Goal: Task Accomplishment & Management: Manage account settings

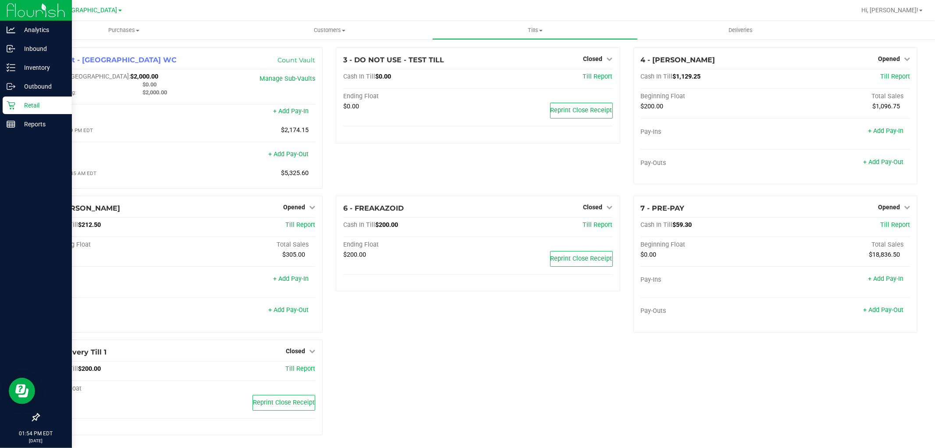
click at [33, 101] on p "Retail" at bounding box center [41, 105] width 53 height 11
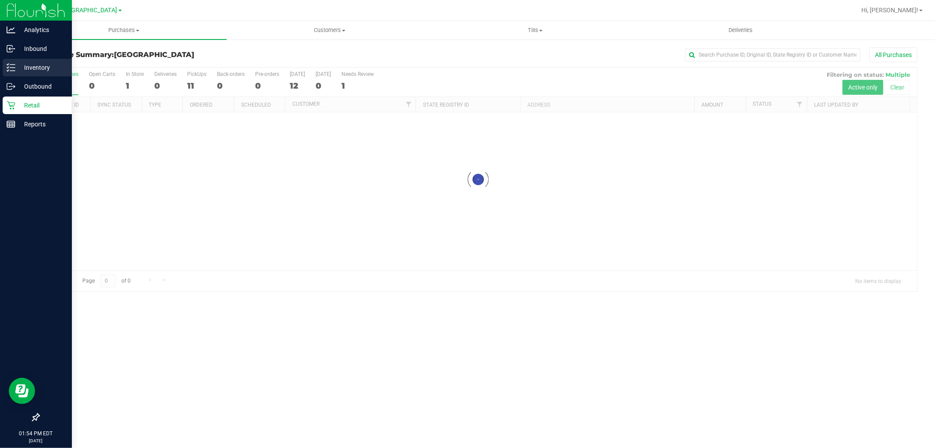
click at [42, 72] on p "Inventory" at bounding box center [41, 67] width 53 height 11
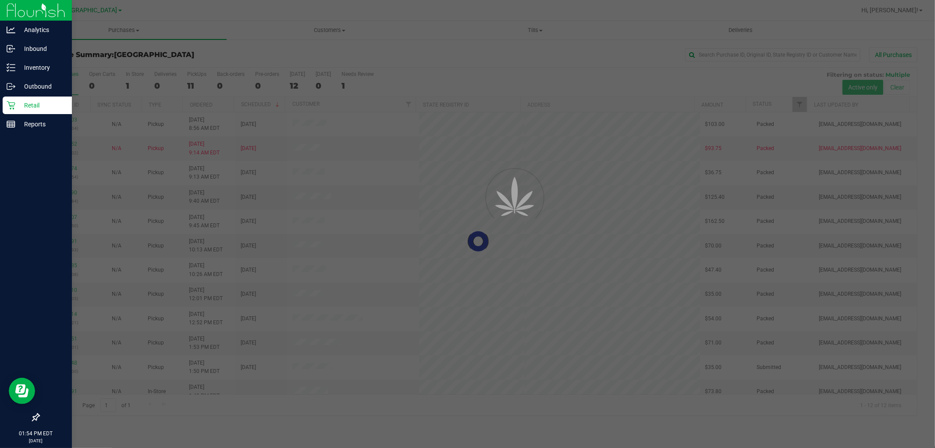
click at [39, 102] on p "Retail" at bounding box center [41, 105] width 53 height 11
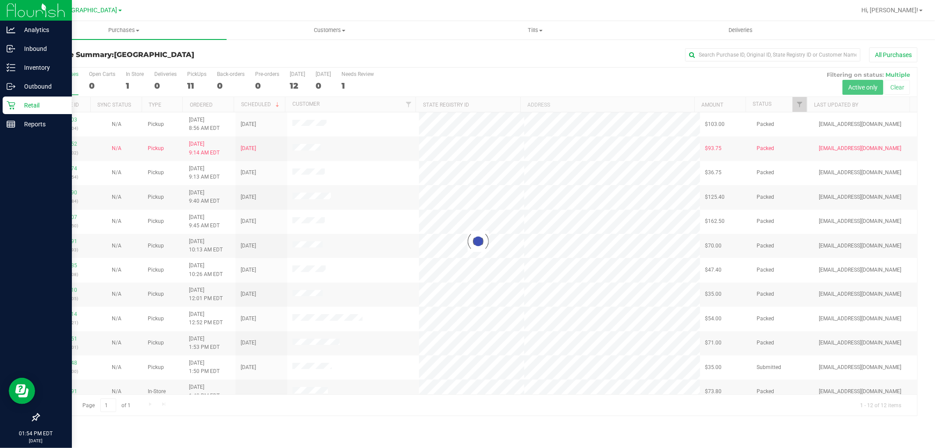
click at [39, 102] on p "Retail" at bounding box center [41, 105] width 53 height 11
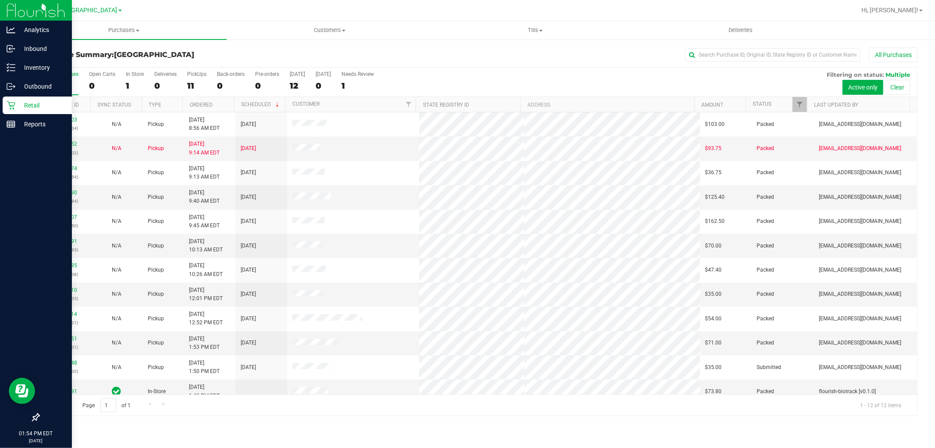
click at [49, 107] on p "Retail" at bounding box center [41, 105] width 53 height 11
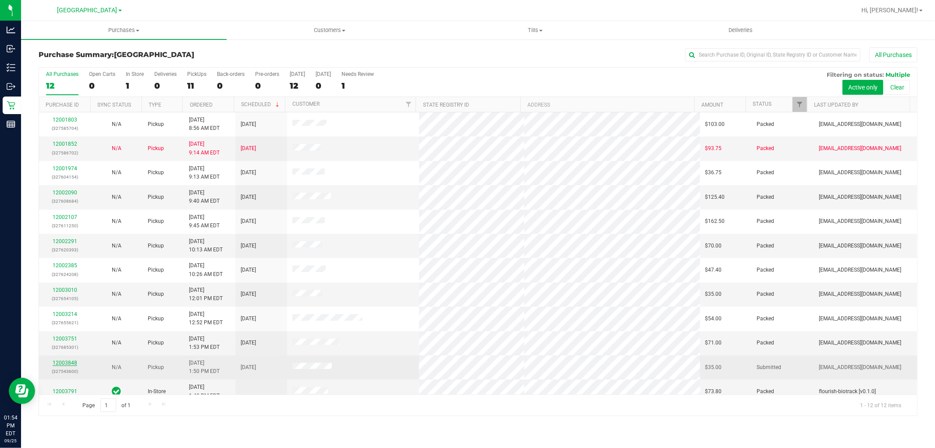
click at [59, 362] on link "12003848" at bounding box center [65, 363] width 25 height 6
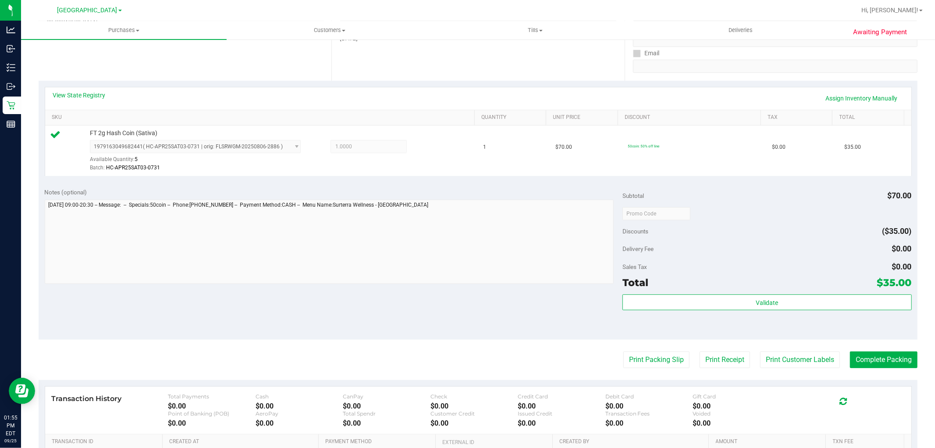
scroll to position [195, 0]
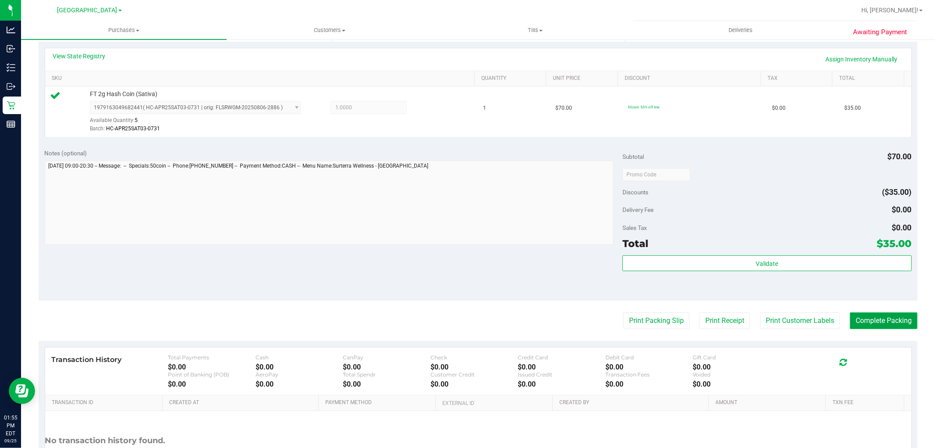
click at [857, 327] on button "Complete Packing" at bounding box center [884, 320] width 68 height 17
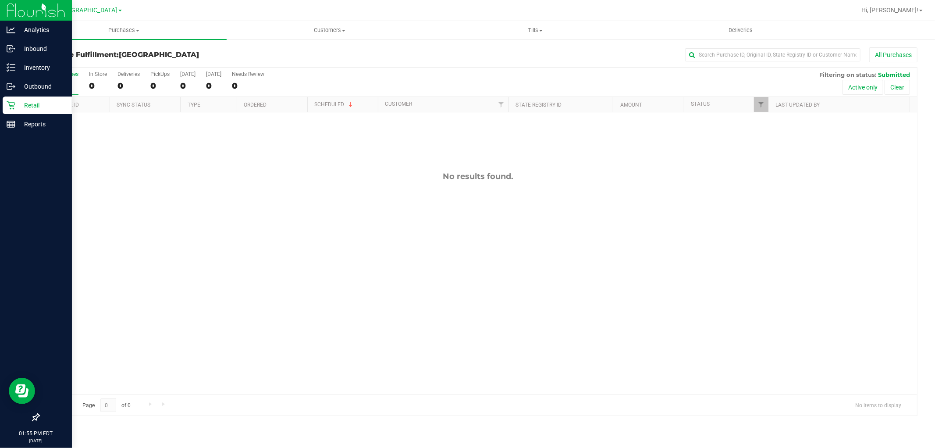
click at [36, 104] on p "Retail" at bounding box center [41, 105] width 53 height 11
